Goal: Information Seeking & Learning: Find specific fact

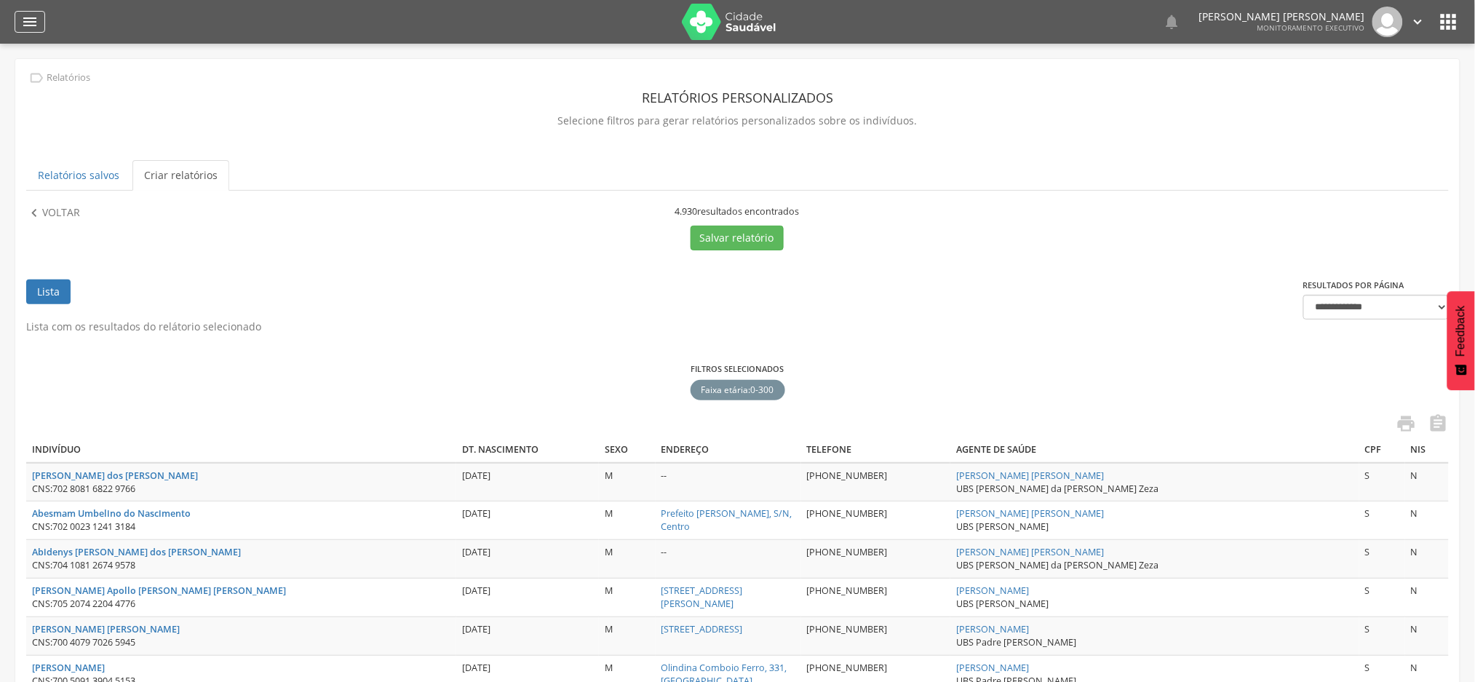
drag, startPoint x: 26, startPoint y: 11, endPoint x: 25, endPoint y: 18, distance: 7.4
click at [25, 12] on div "" at bounding box center [30, 22] width 31 height 22
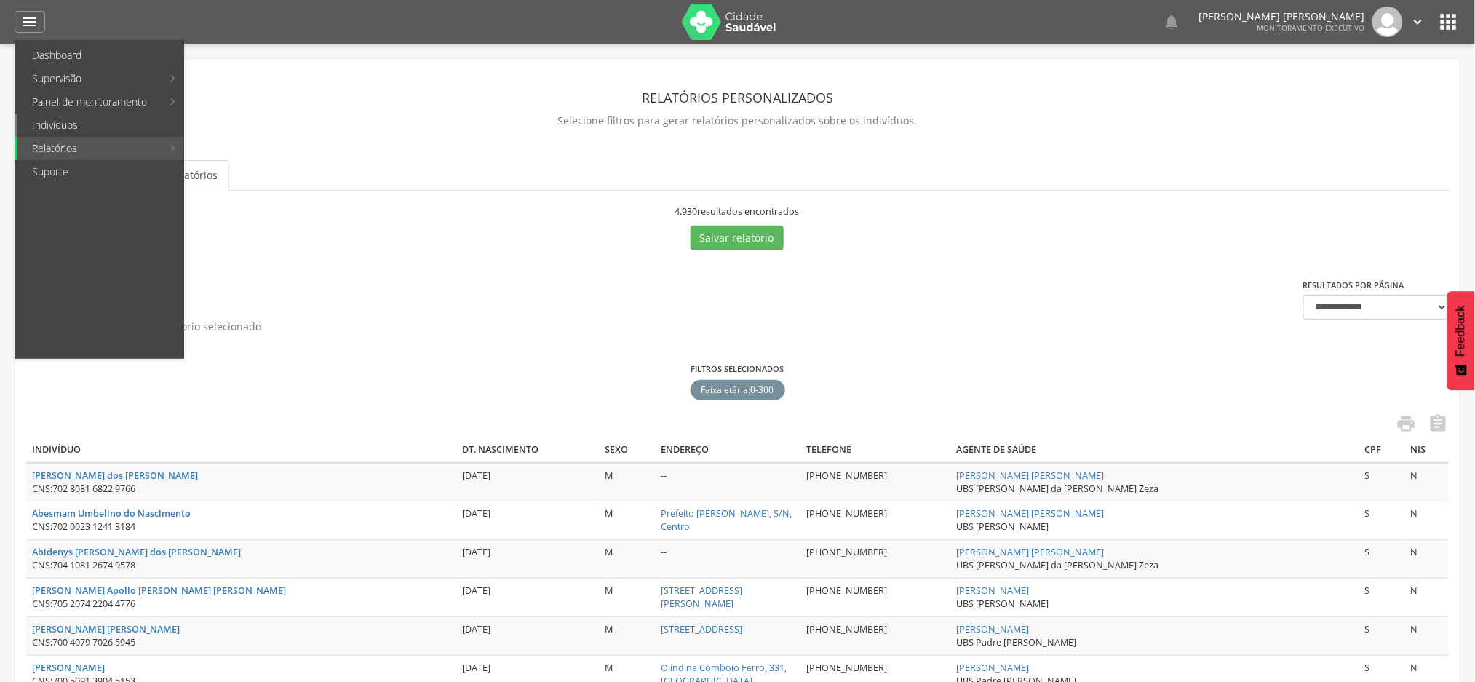
click at [56, 129] on link "Indivíduos" at bounding box center [100, 125] width 166 height 23
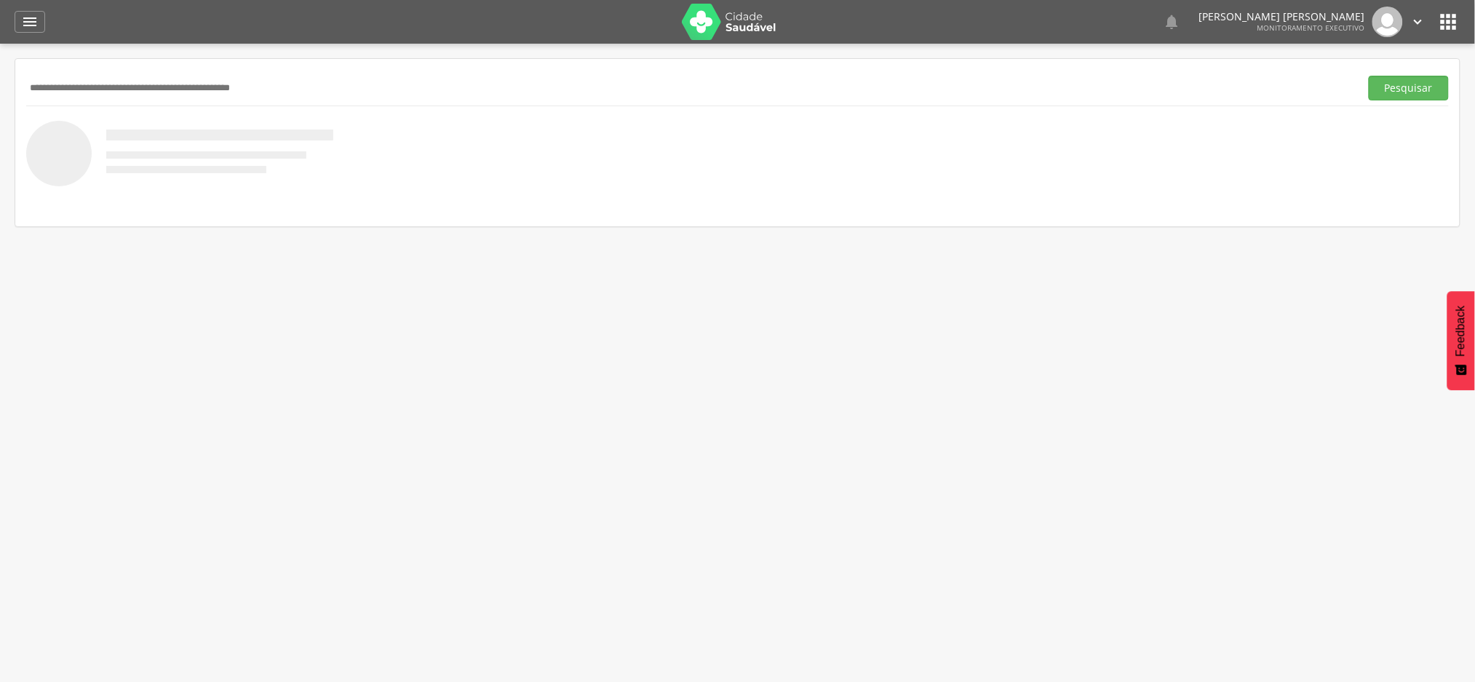
click at [132, 82] on input "text" at bounding box center [690, 88] width 1328 height 25
paste input "**********"
click at [1369, 76] on button "Pesquisar" at bounding box center [1409, 88] width 80 height 25
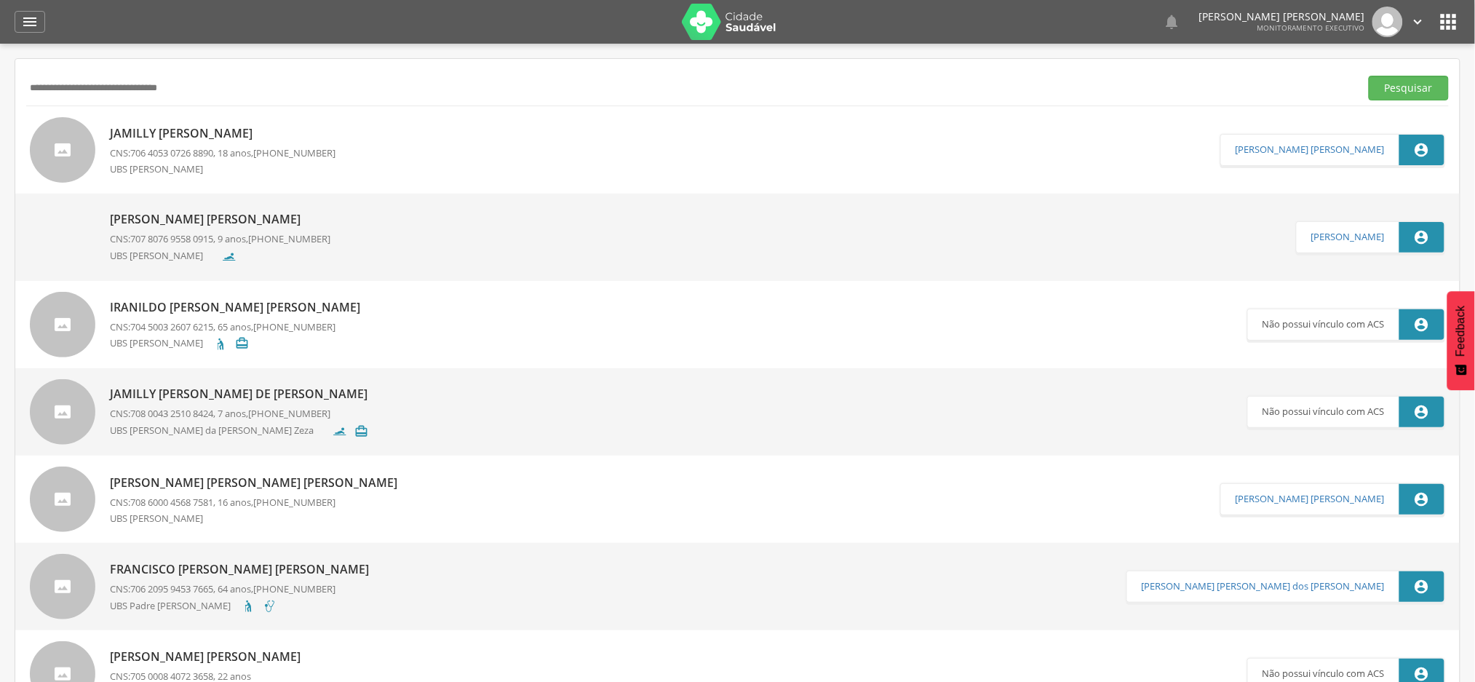
click at [163, 139] on p "Jamilly Vanessa Batista de Oliveira" at bounding box center [223, 133] width 226 height 17
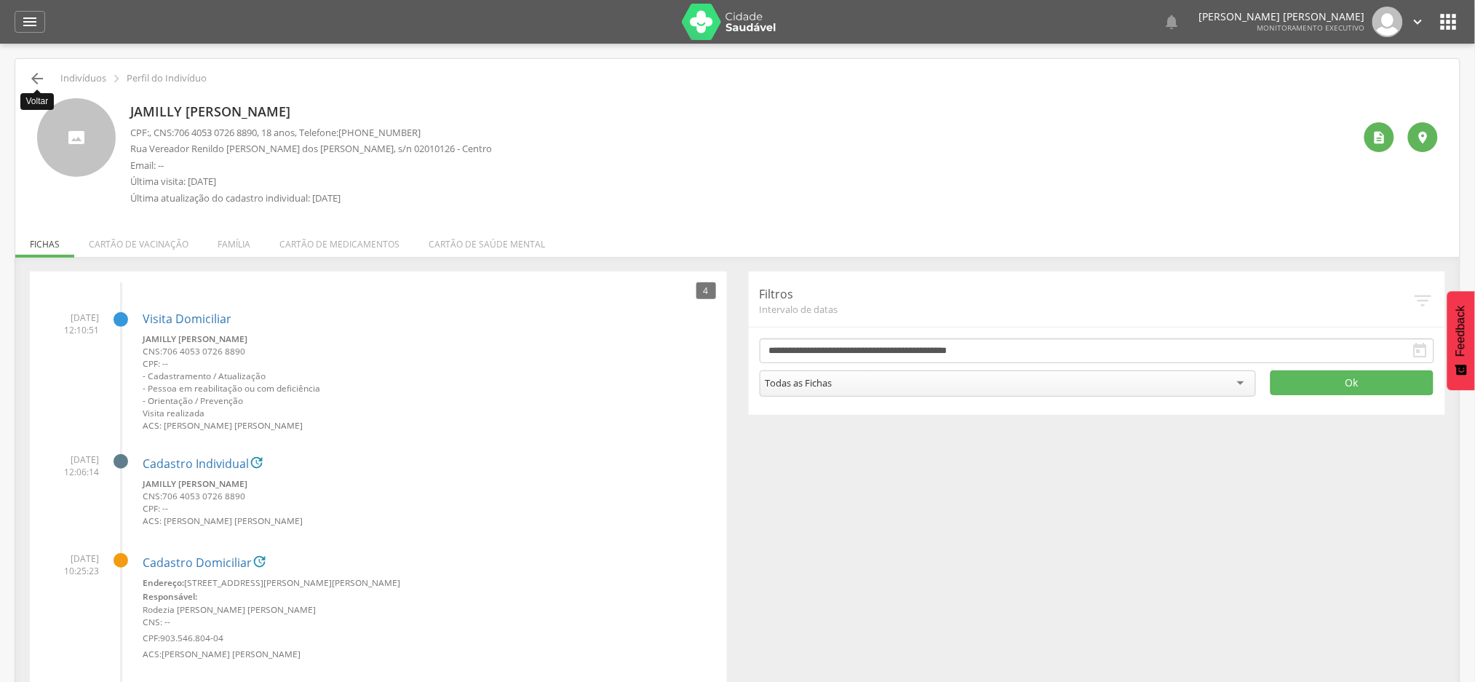
click at [32, 76] on icon "" at bounding box center [36, 78] width 17 height 17
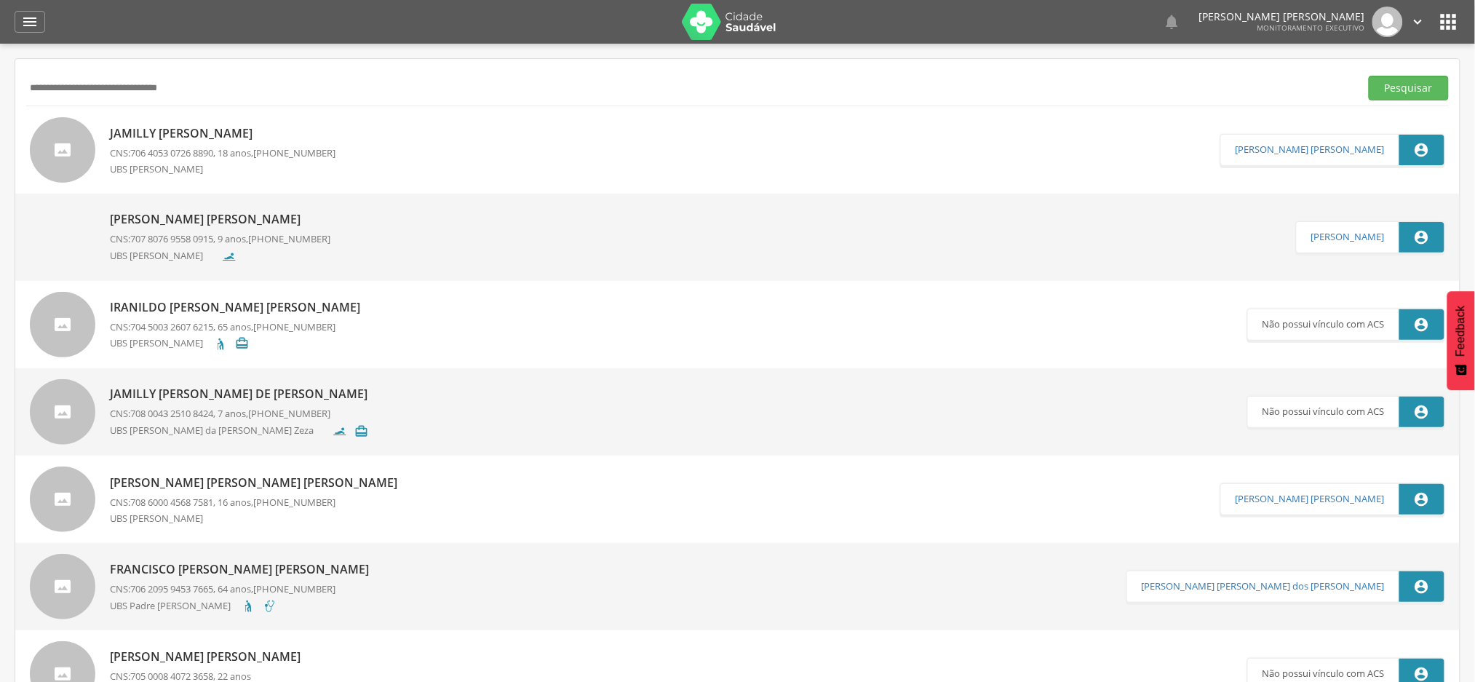
click at [57, 80] on input "**********" at bounding box center [690, 88] width 1328 height 25
paste input "text"
click at [1369, 76] on button "Pesquisar" at bounding box center [1409, 88] width 80 height 25
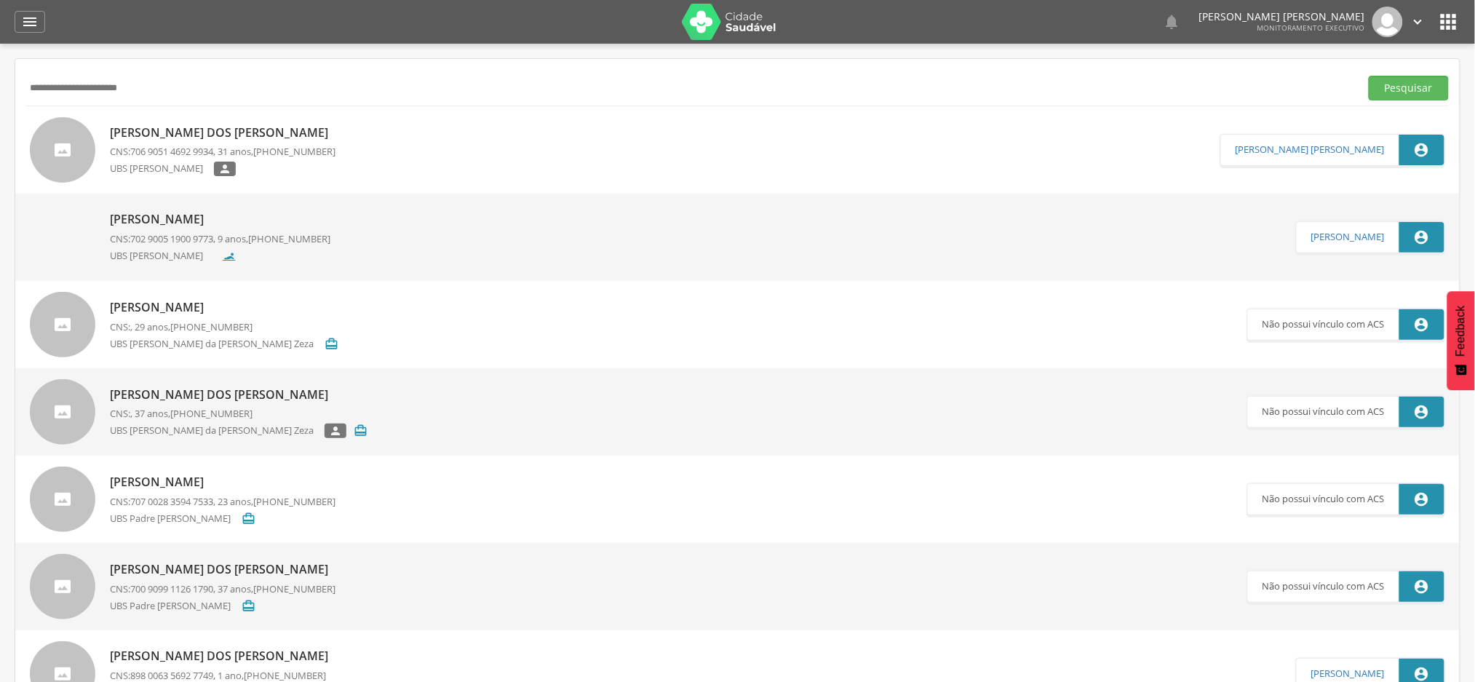
click at [167, 133] on p "[PERSON_NAME]" at bounding box center [223, 132] width 226 height 17
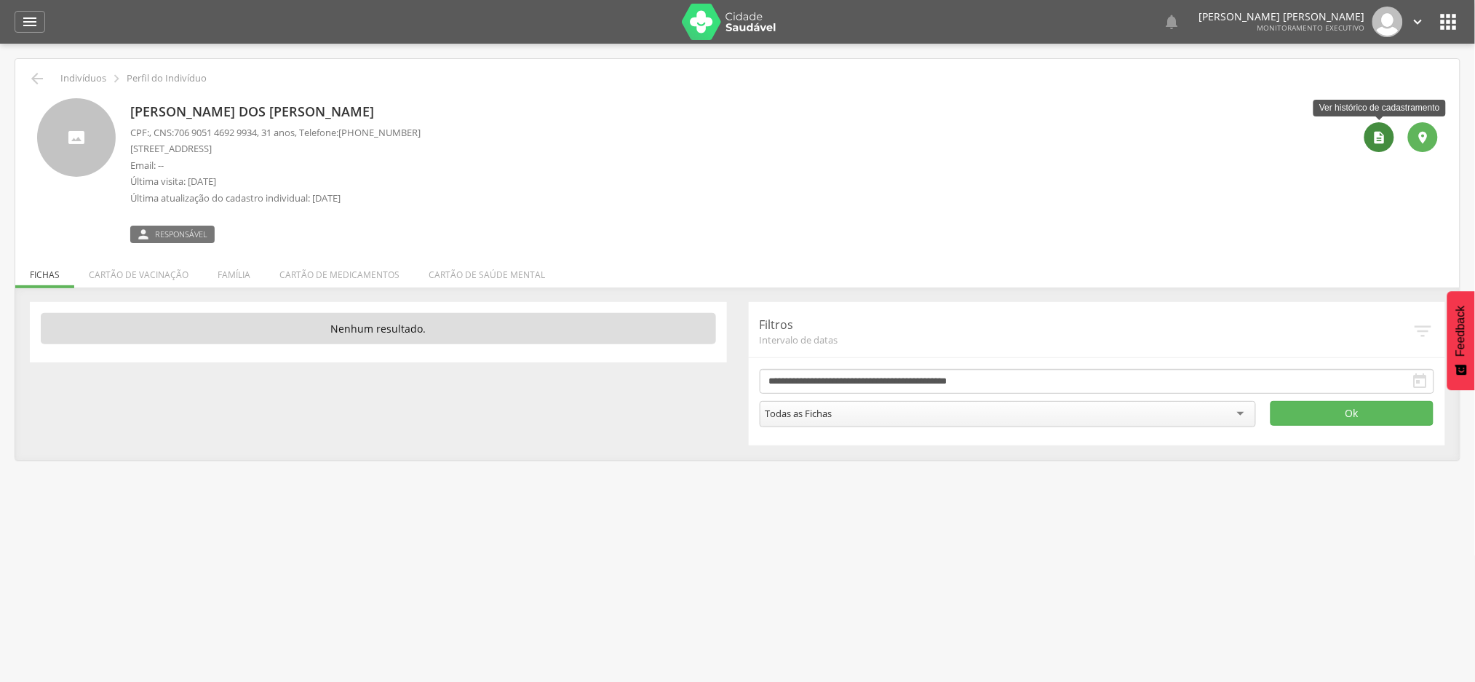
click at [1386, 130] on icon "" at bounding box center [1380, 137] width 15 height 15
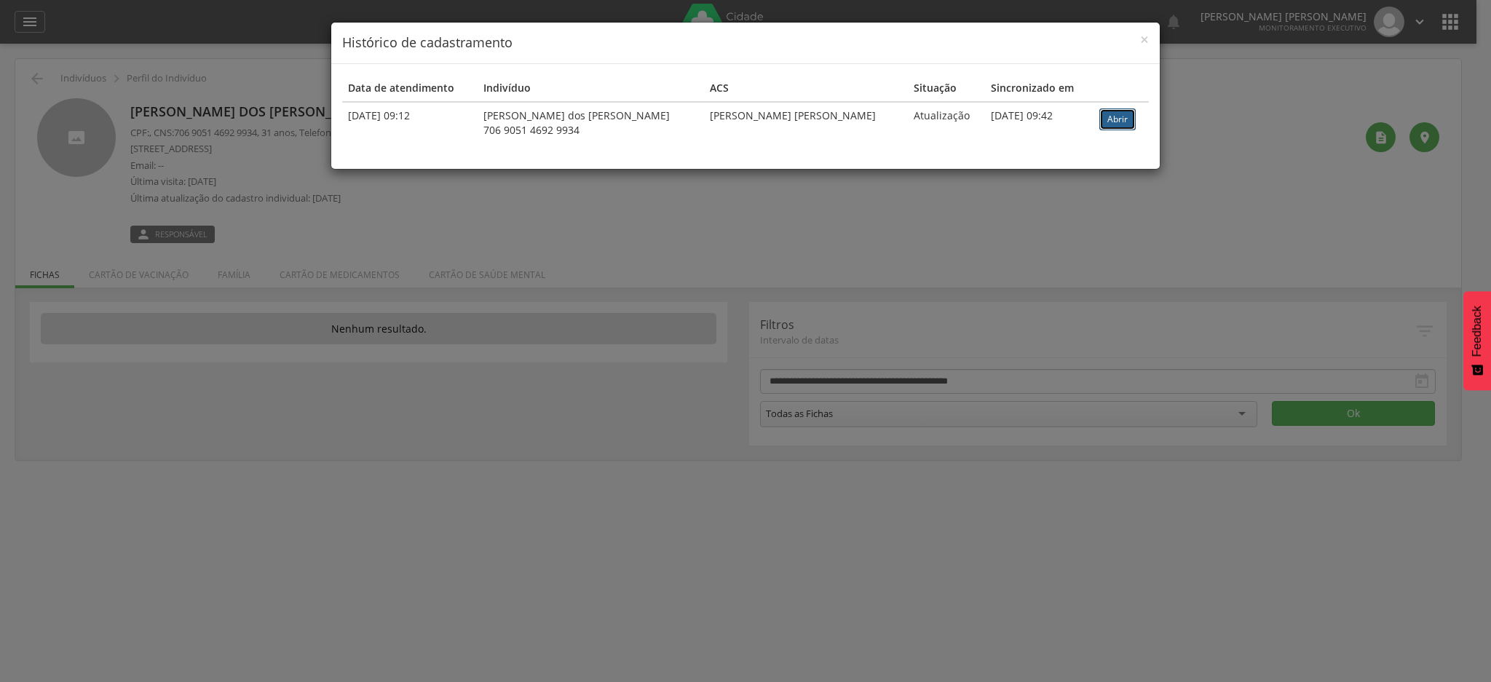
click at [1101, 116] on link "Abrir" at bounding box center [1117, 119] width 36 height 22
click at [1140, 39] on span "×" at bounding box center [1144, 39] width 9 height 20
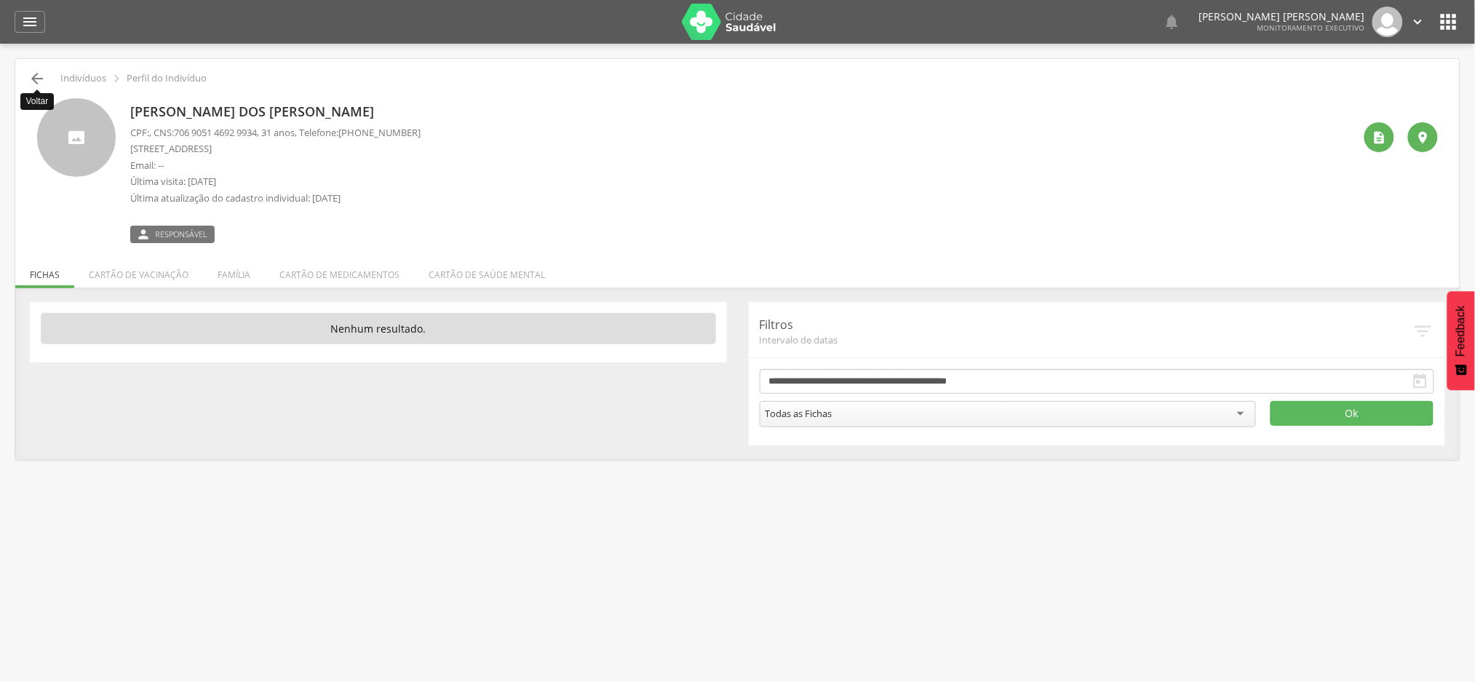
click at [41, 76] on icon "" at bounding box center [36, 78] width 17 height 17
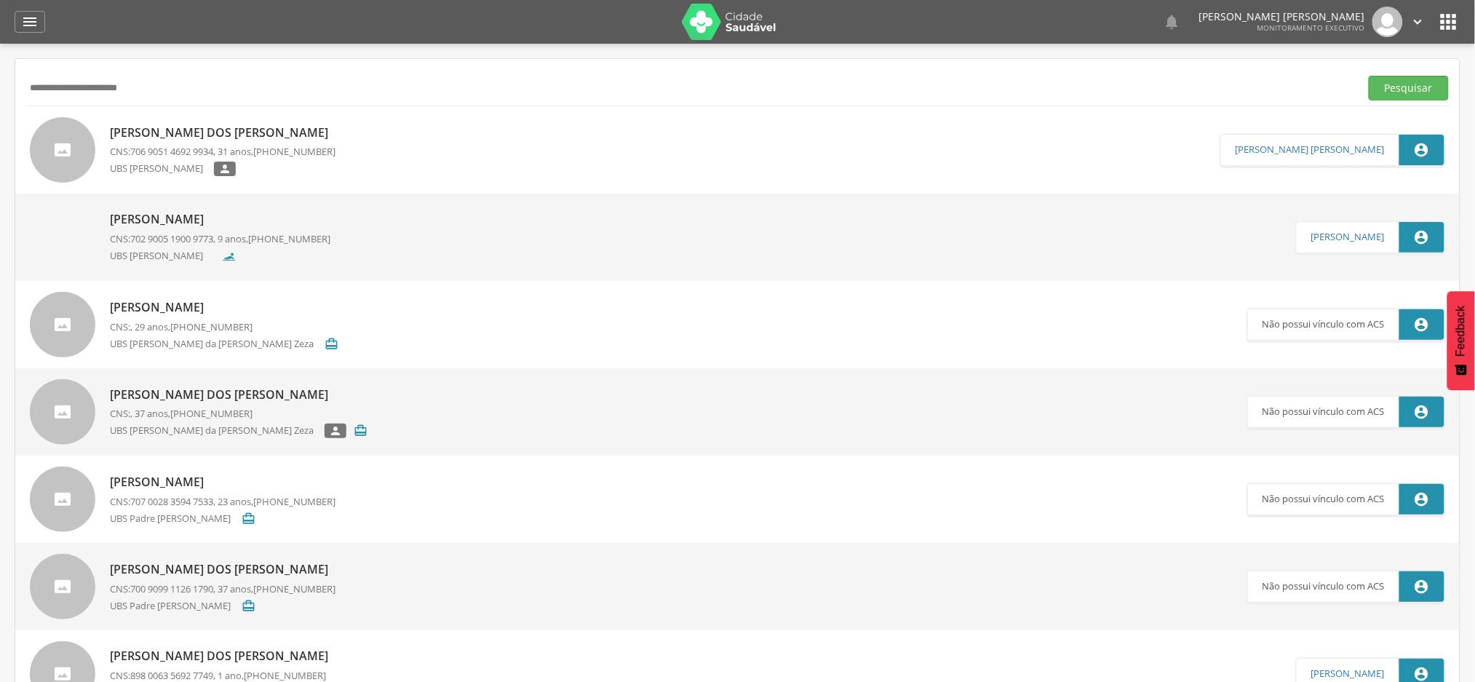
click at [60, 95] on input "**********" at bounding box center [690, 88] width 1328 height 25
paste input "*"
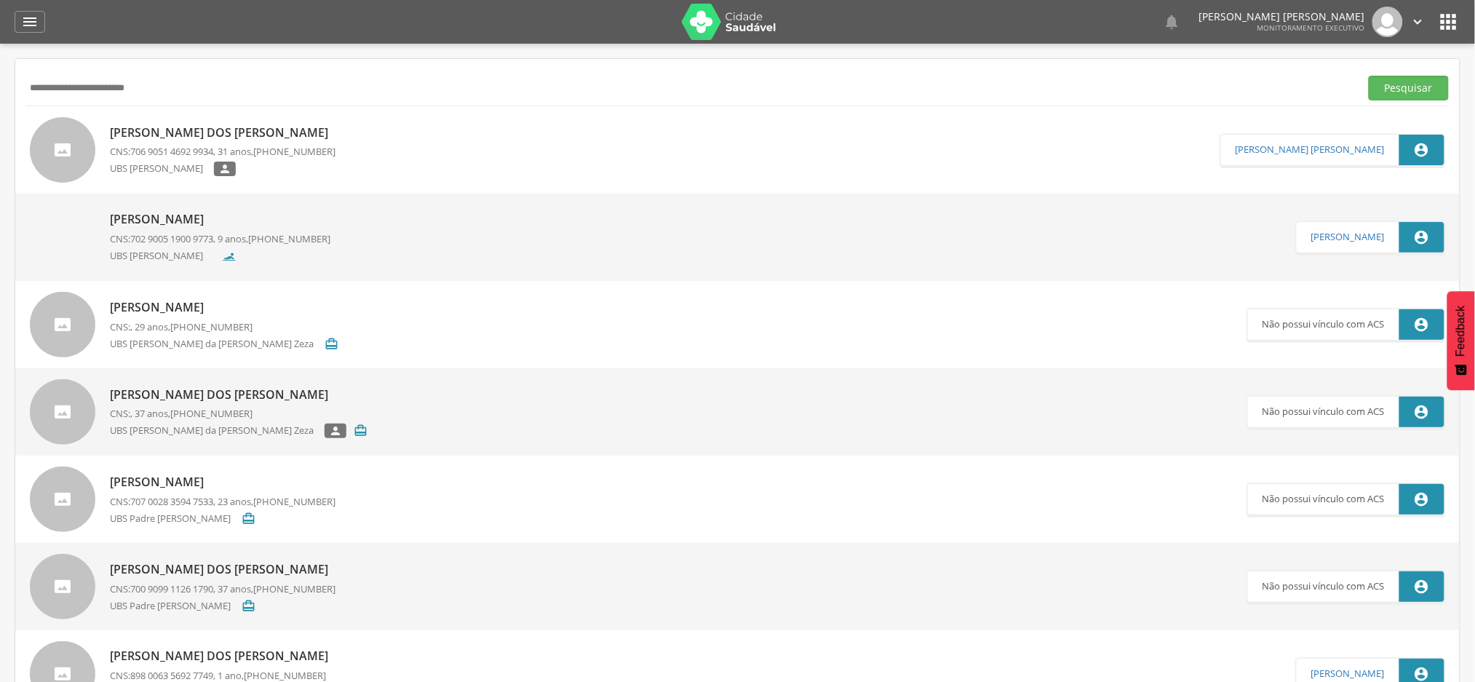
type input "**********"
click at [1369, 76] on button "Pesquisar" at bounding box center [1409, 88] width 80 height 25
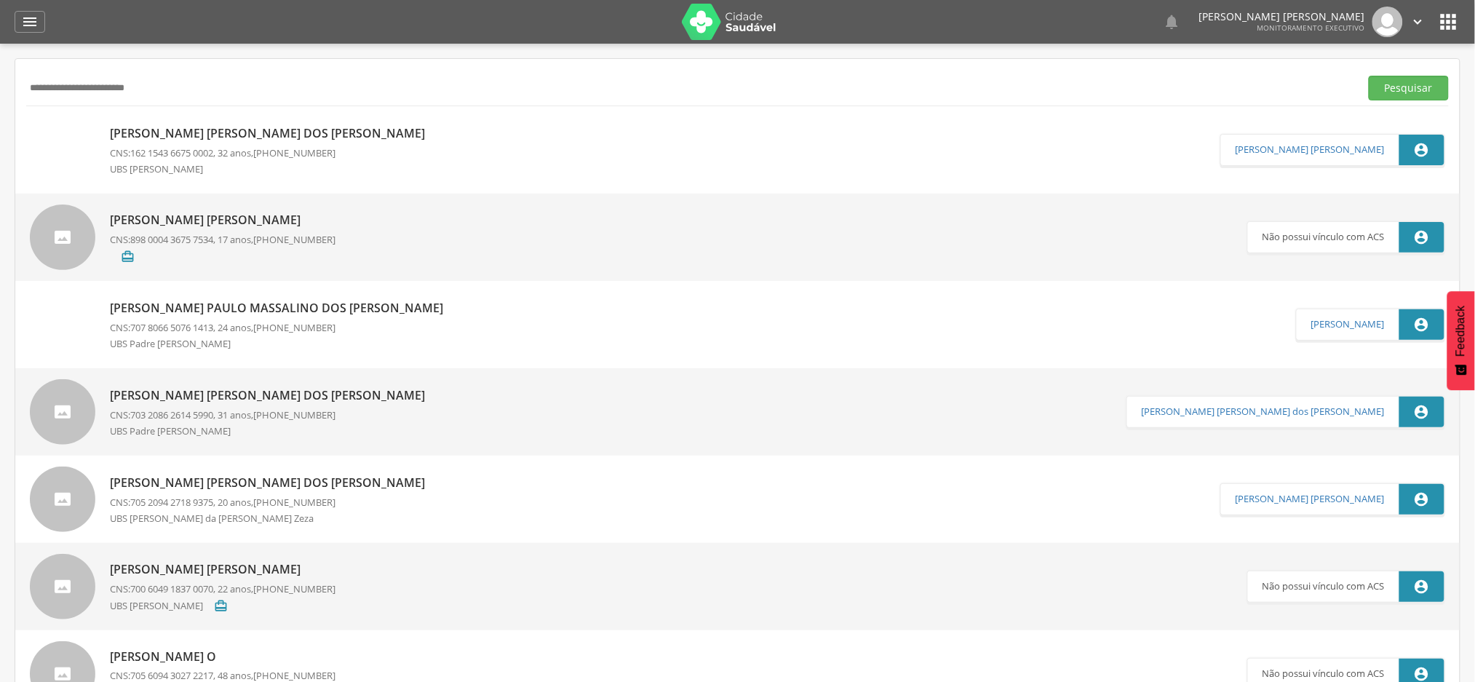
click at [261, 132] on p "[PERSON_NAME]" at bounding box center [271, 133] width 322 height 17
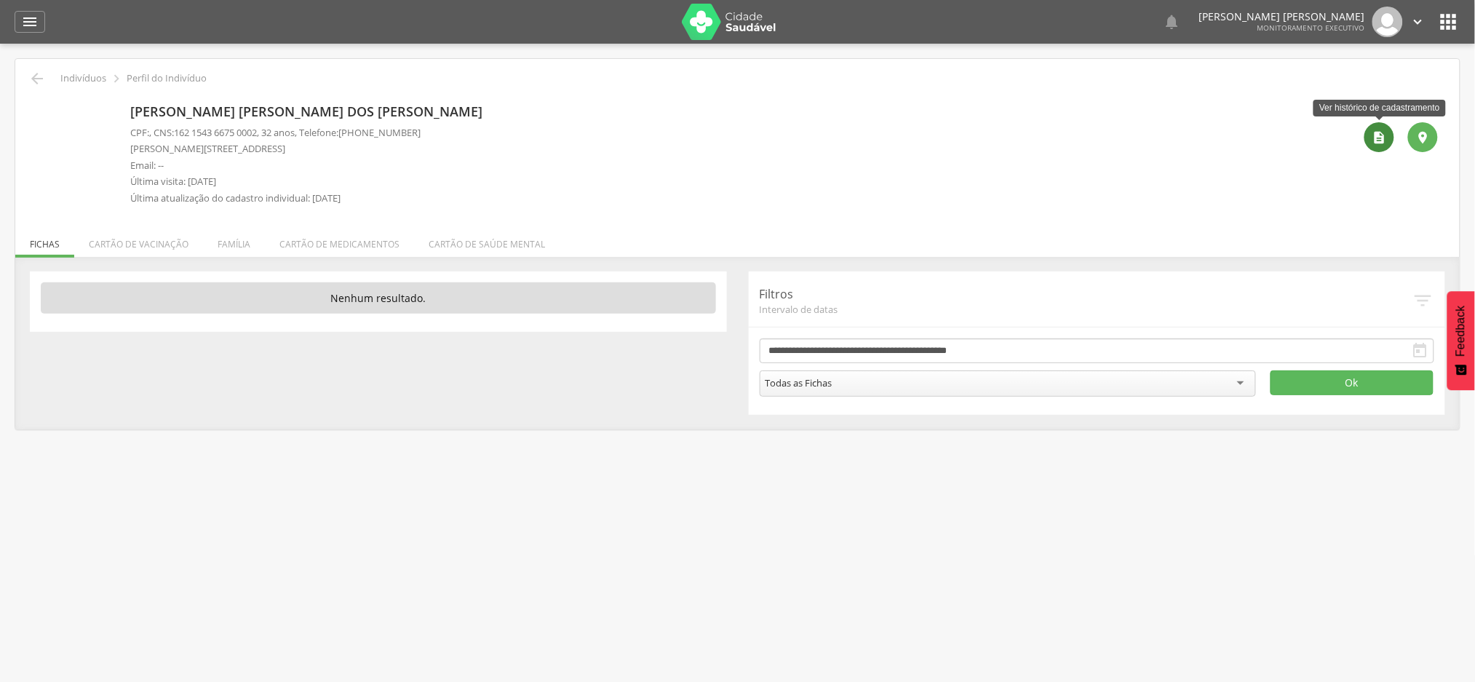
click at [1382, 130] on icon "" at bounding box center [1380, 137] width 15 height 15
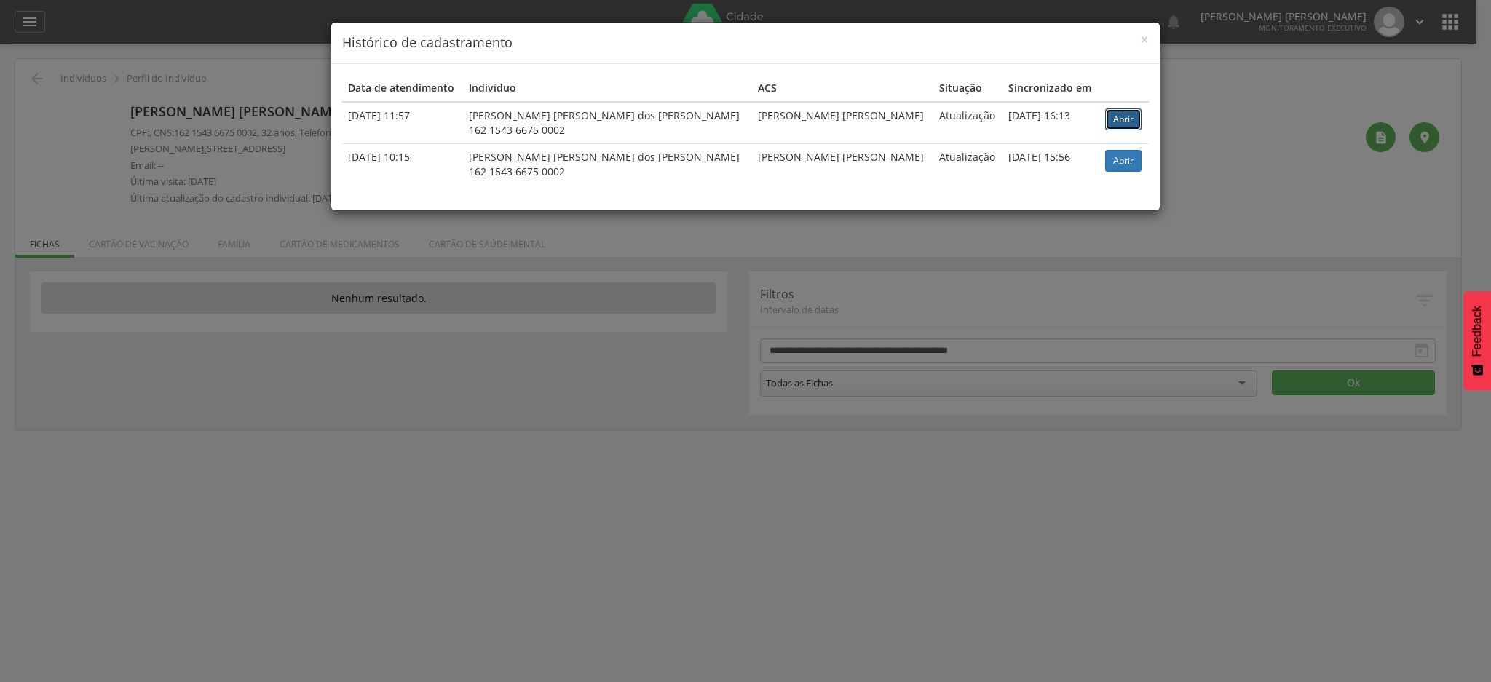
click at [1105, 122] on link "Abrir" at bounding box center [1123, 119] width 36 height 22
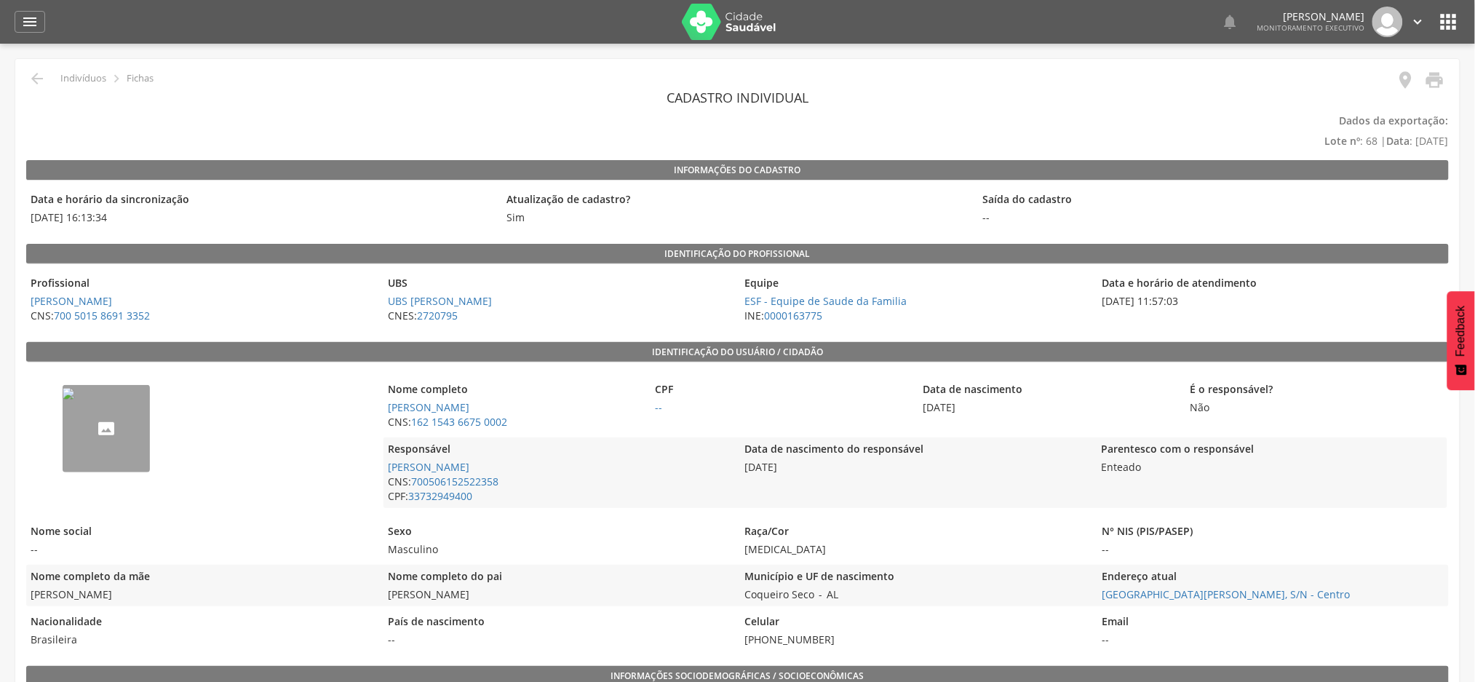
click at [79, 598] on span "[PERSON_NAME]" at bounding box center [201, 594] width 350 height 15
copy div "[PERSON_NAME]"
